Goal: Transaction & Acquisition: Obtain resource

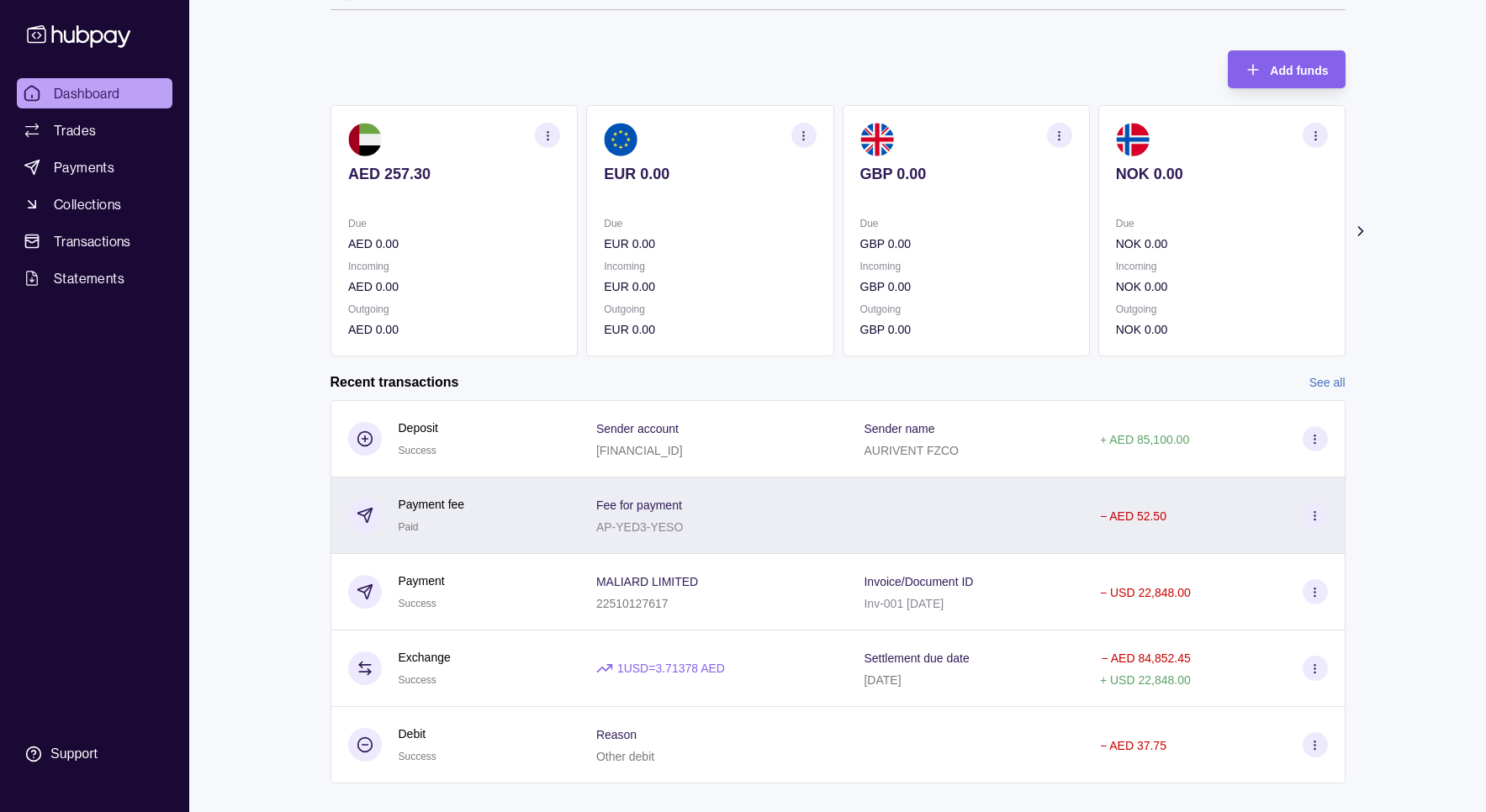
scroll to position [55, 0]
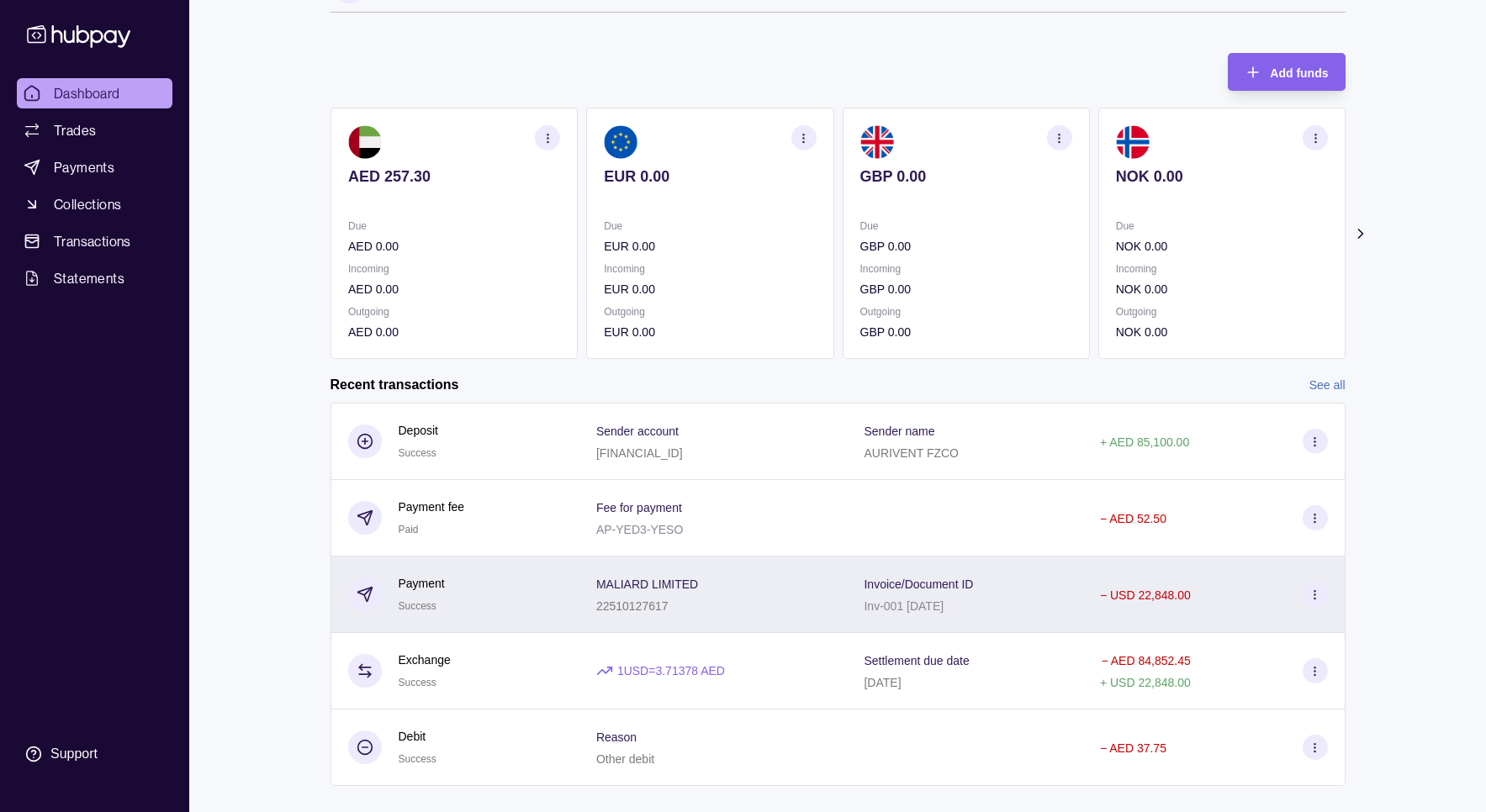
click at [1316, 590] on circle at bounding box center [1315, 590] width 1 height 1
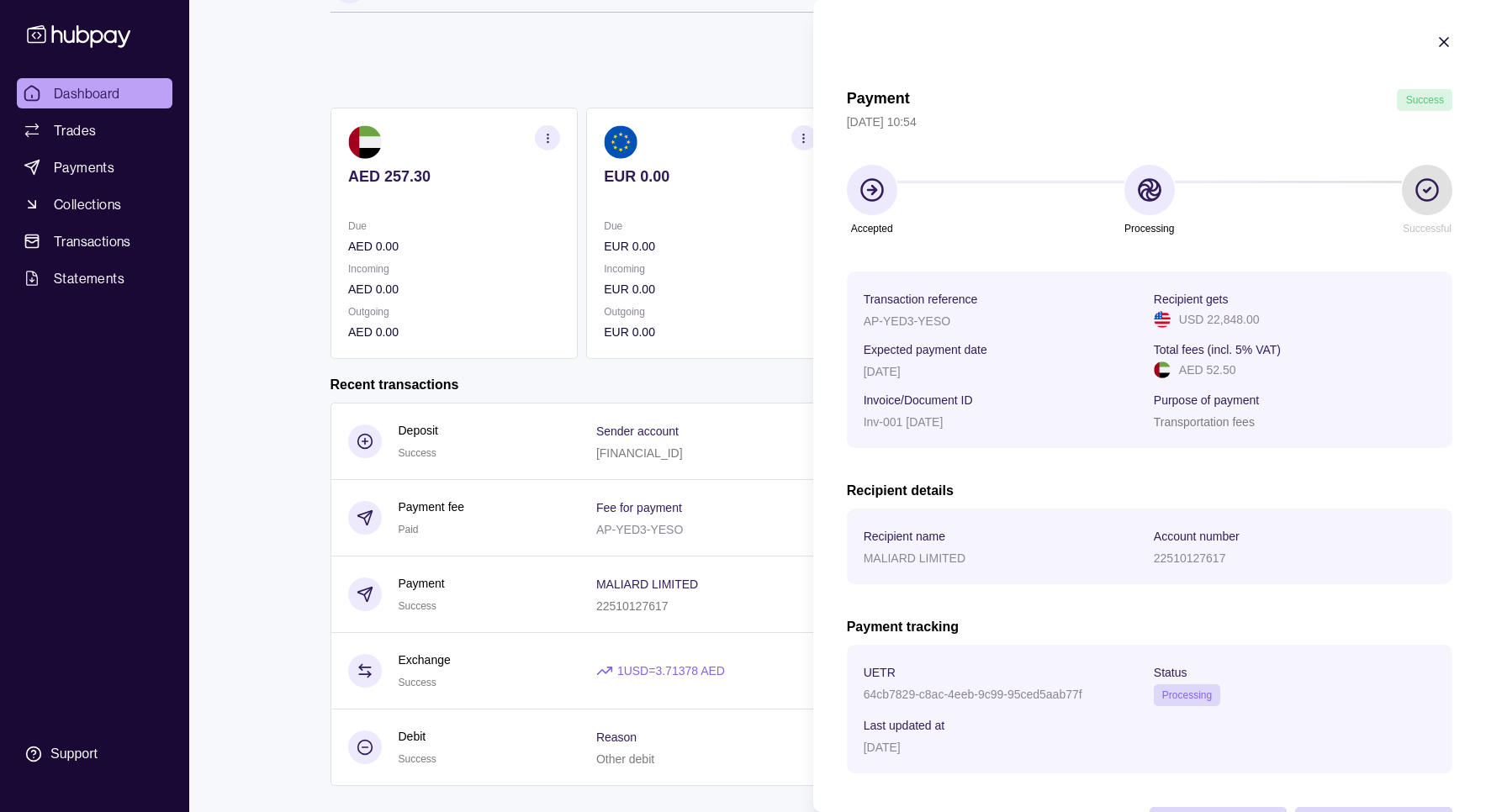
scroll to position [66, 0]
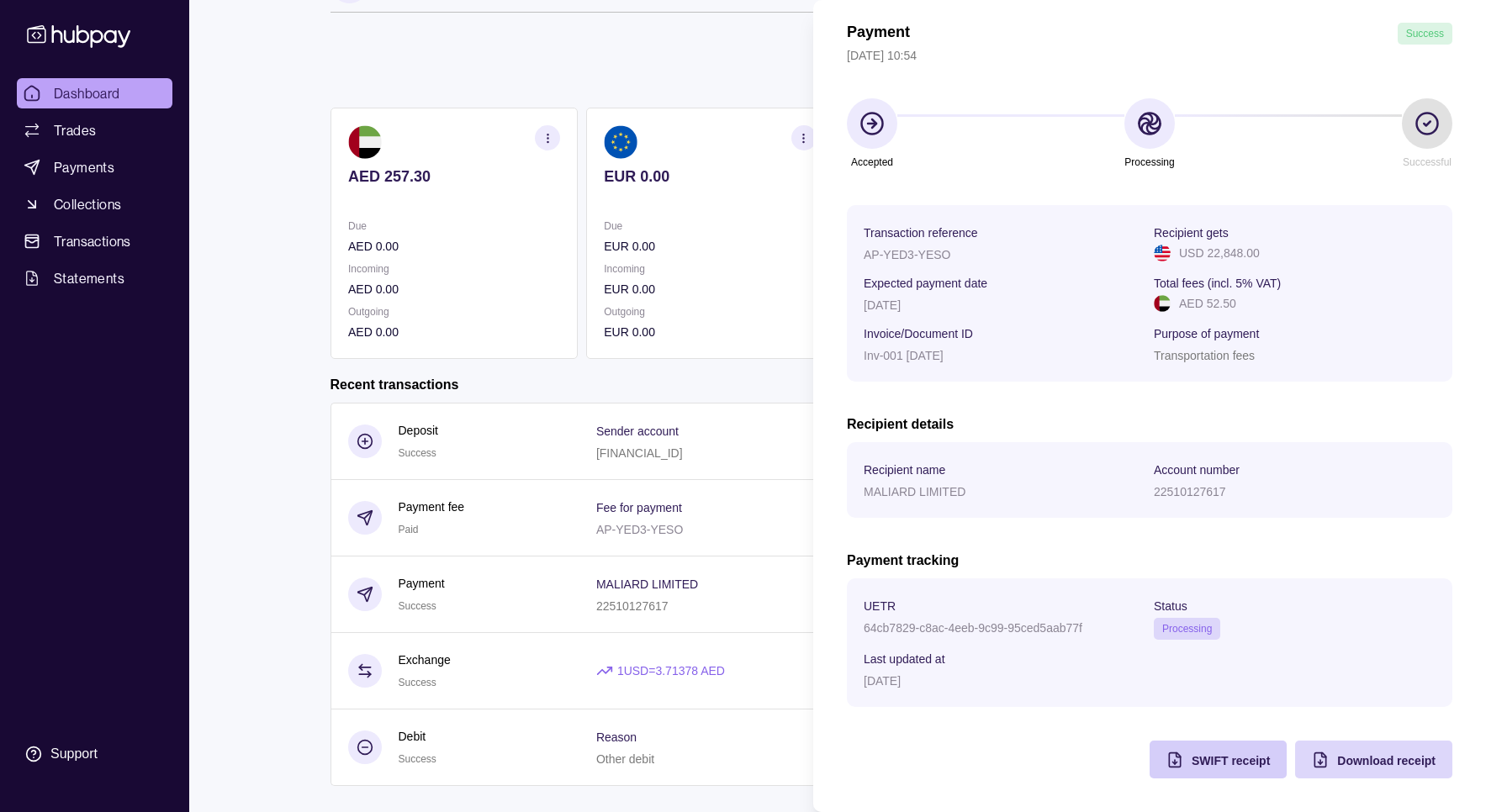
click at [1231, 754] on span "SWIFT receipt" at bounding box center [1231, 761] width 78 height 13
click at [1363, 756] on span "Download receipt" at bounding box center [1386, 761] width 98 height 13
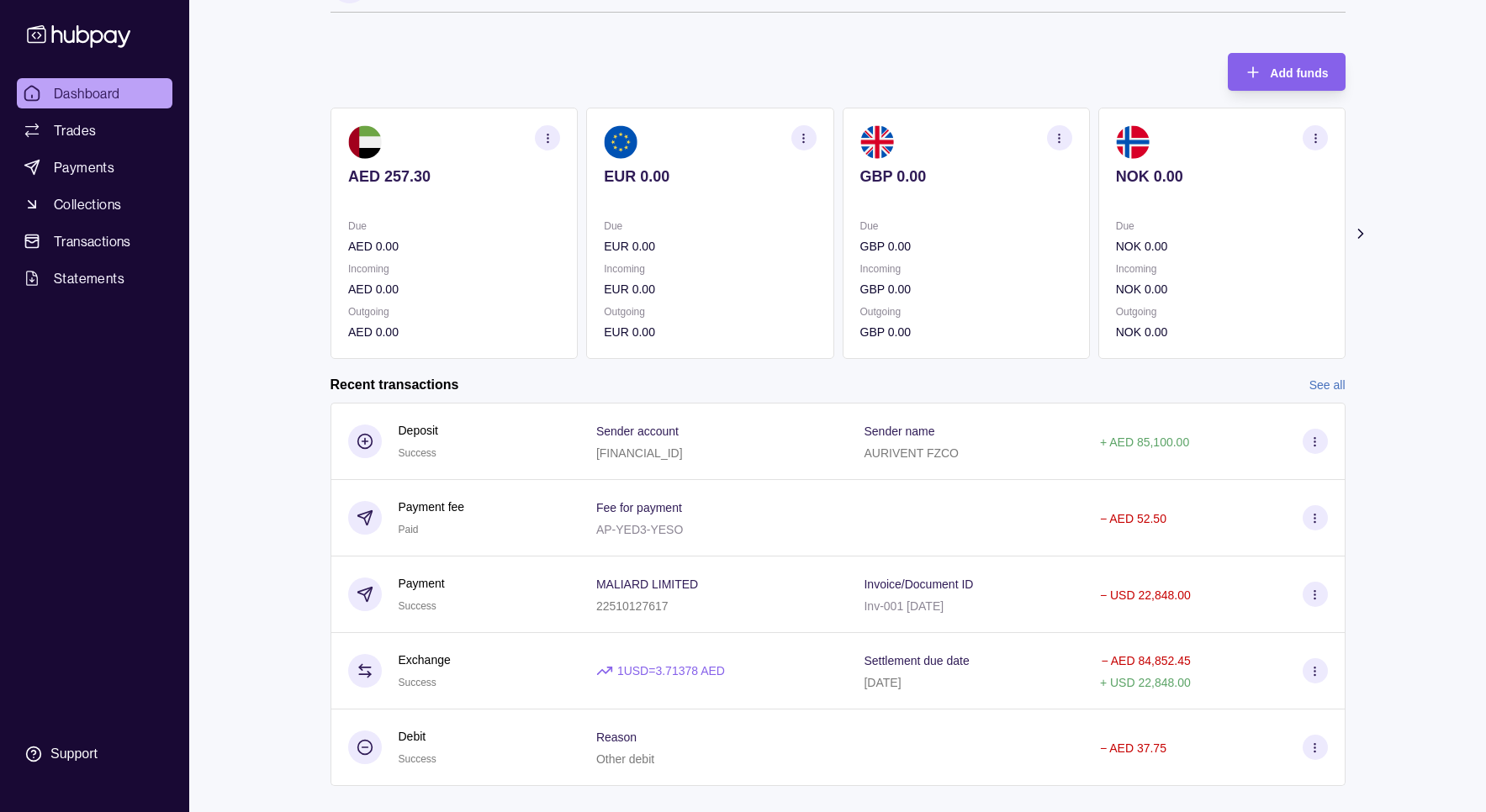
click at [770, 84] on html "Dashboard Trades Payments Collections Transactions Statements Support T Hello, …" at bounding box center [743, 392] width 1486 height 894
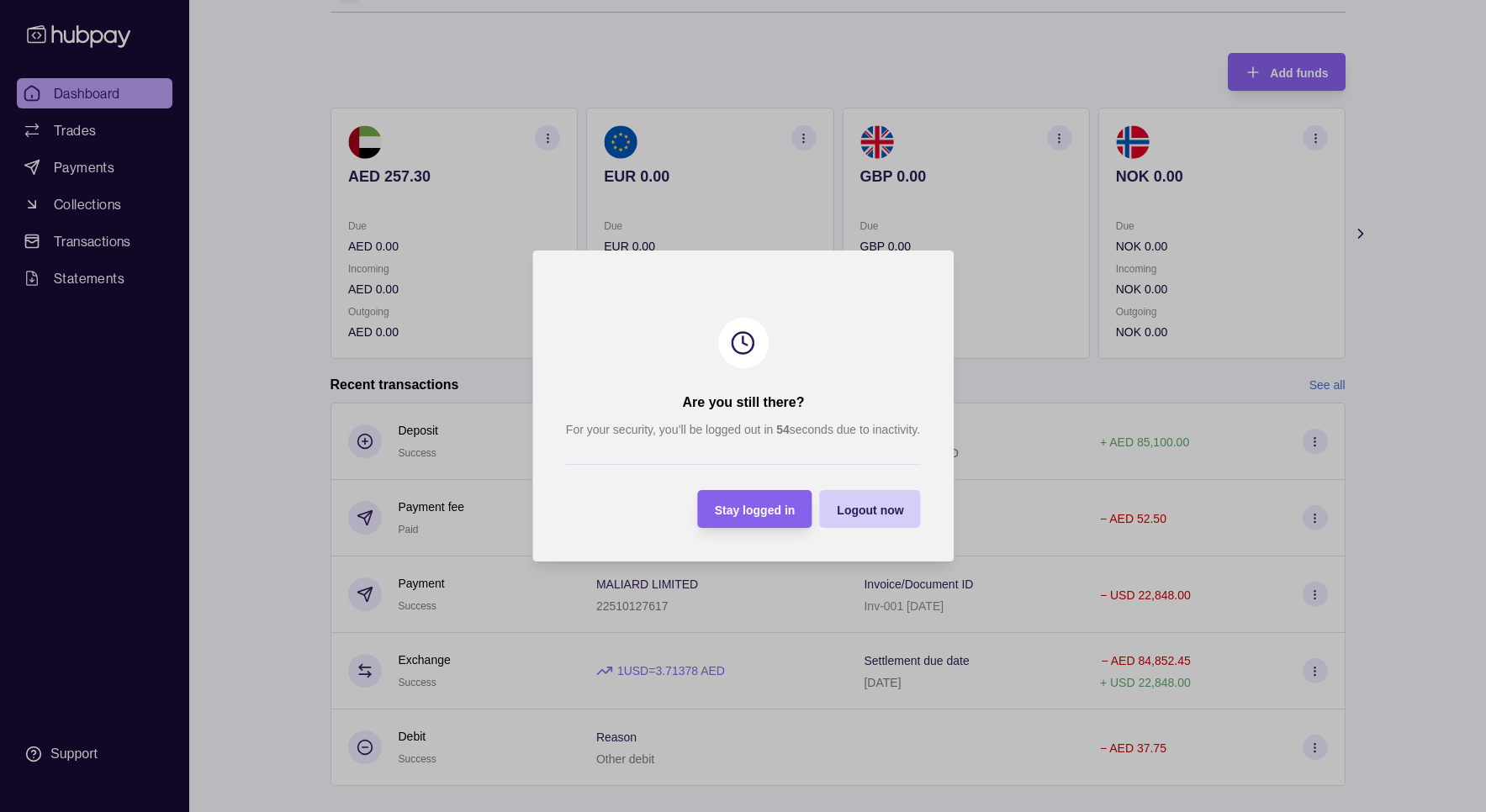
click at [884, 504] on span "Logout now" at bounding box center [870, 510] width 66 height 13
